Goal: Register for event/course

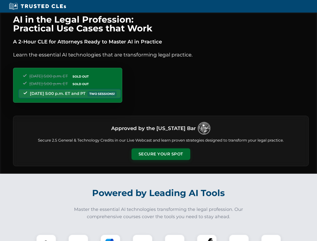
click at [160, 154] on button "Secure Your Spot" at bounding box center [160, 154] width 59 height 12
click at [46, 237] on img at bounding box center [46, 244] width 15 height 15
click at [78, 237] on div at bounding box center [78, 244] width 20 height 20
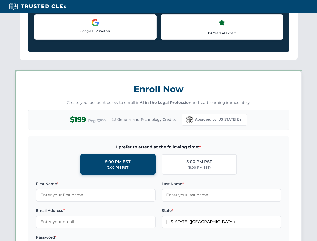
click at [142, 237] on label "Password *" at bounding box center [96, 237] width 120 height 6
